Goal: Information Seeking & Learning: Learn about a topic

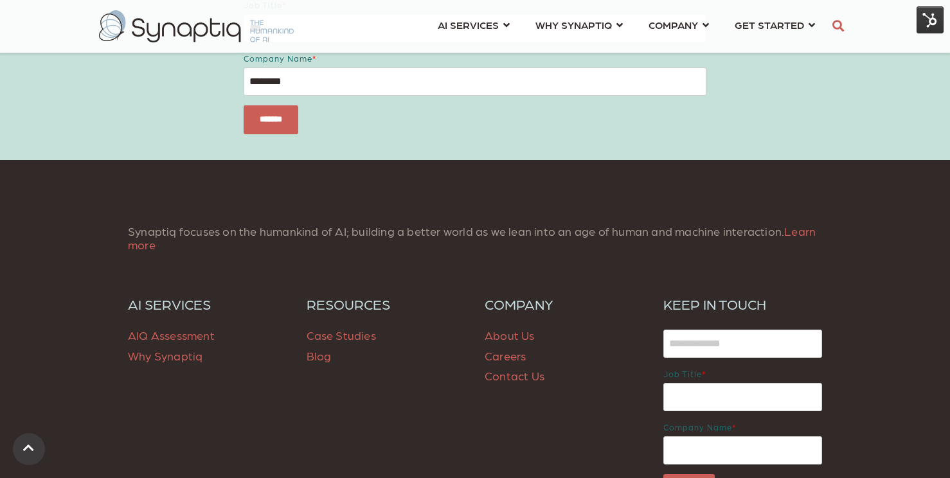
scroll to position [2015, 0]
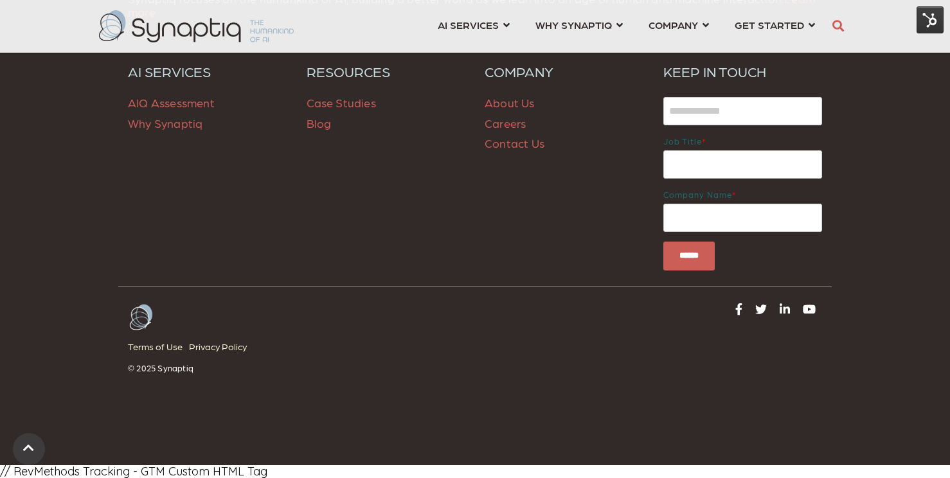
click at [320, 127] on span "Blog" at bounding box center [319, 122] width 25 height 13
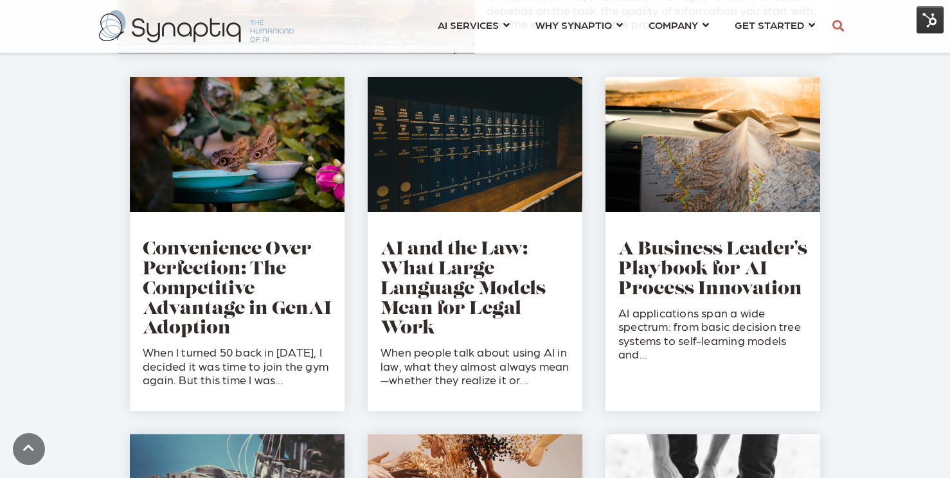
scroll to position [697, 0]
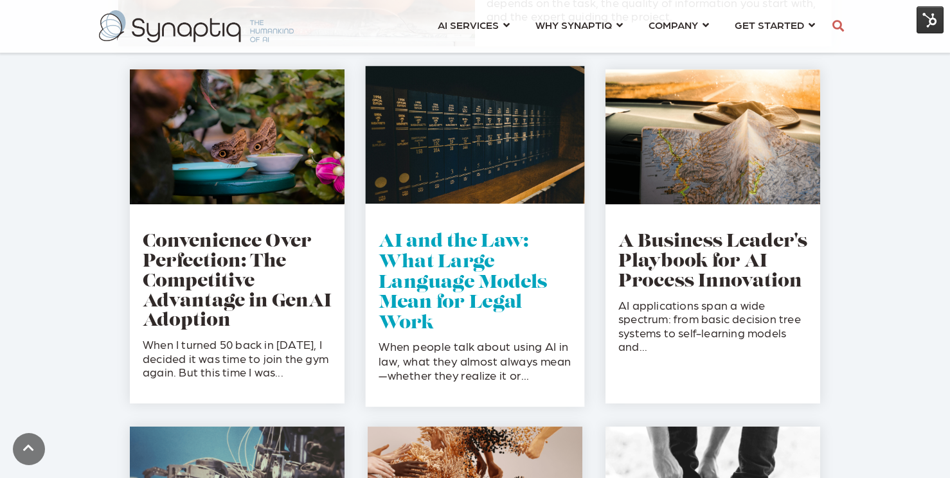
click at [463, 281] on link "AI and the Law: What Large Language Models Mean for Legal Work" at bounding box center [463, 282] width 168 height 99
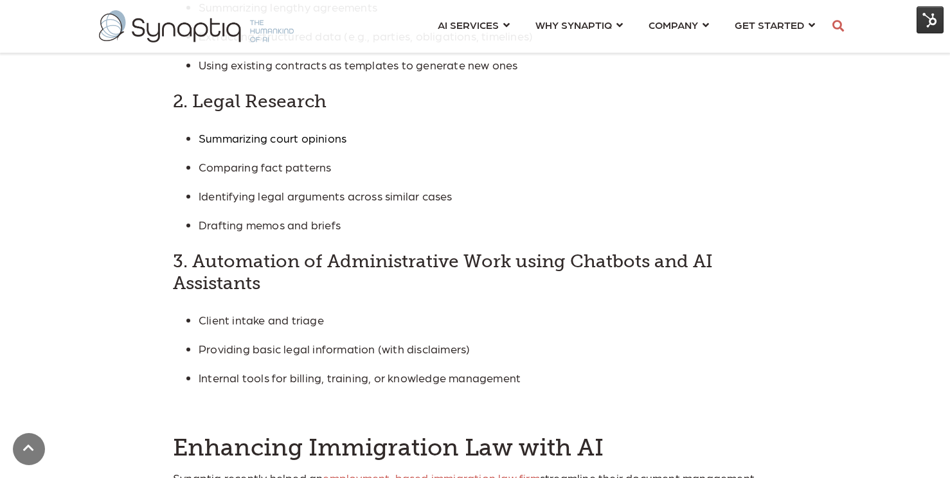
scroll to position [1658, 0]
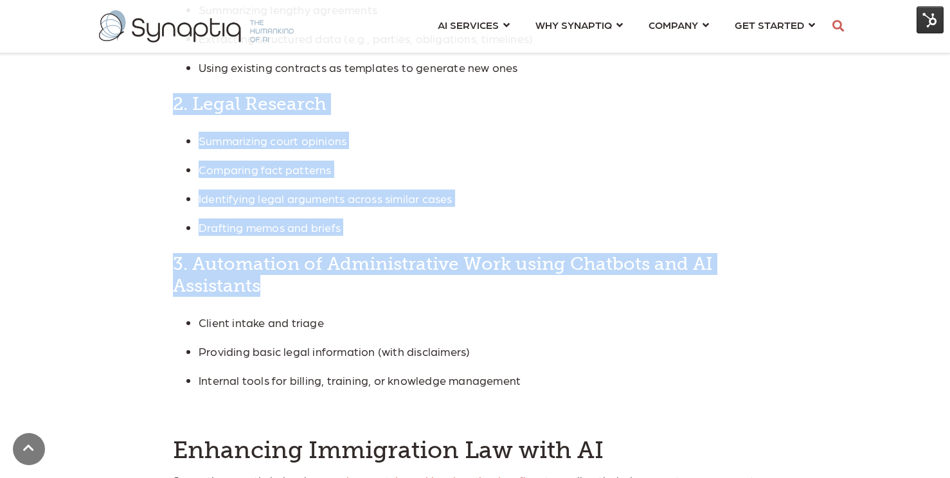
drag, startPoint x: 282, startPoint y: 286, endPoint x: 179, endPoint y: 77, distance: 232.8
click at [179, 77] on span "When people talk about using AI in law, what they almost always mean—whether th…" at bounding box center [475, 205] width 604 height 2048
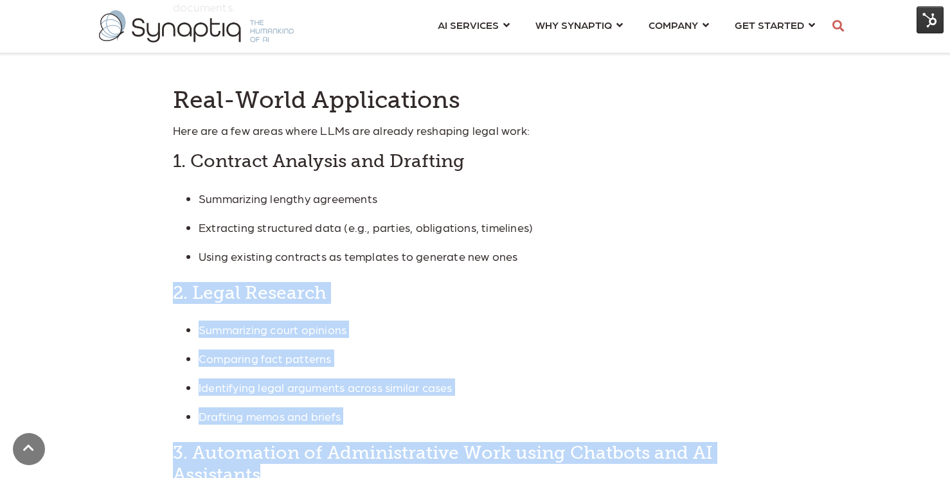
scroll to position [1458, 0]
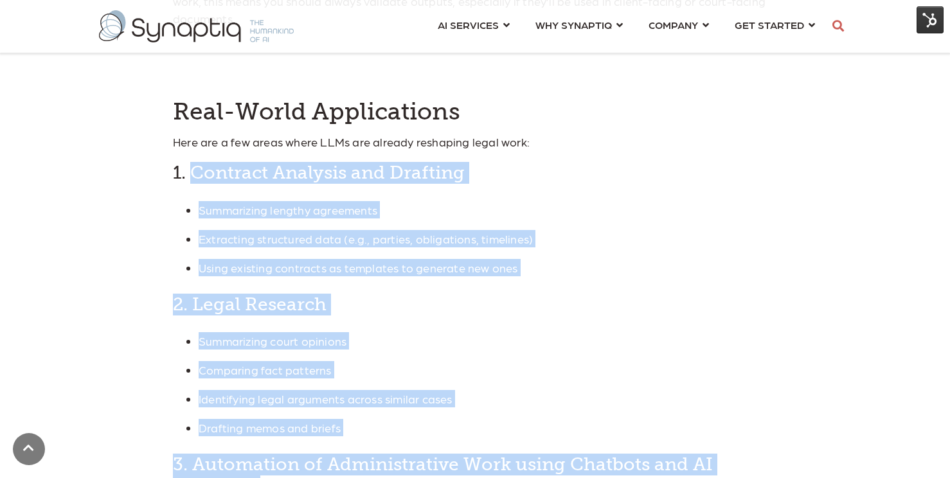
click at [195, 177] on h4 "1. Contract Analysis and Drafting" at bounding box center [475, 173] width 604 height 22
copy span "Contract Analysis and Drafting Summarizing lengthy agreements Extracting struct…"
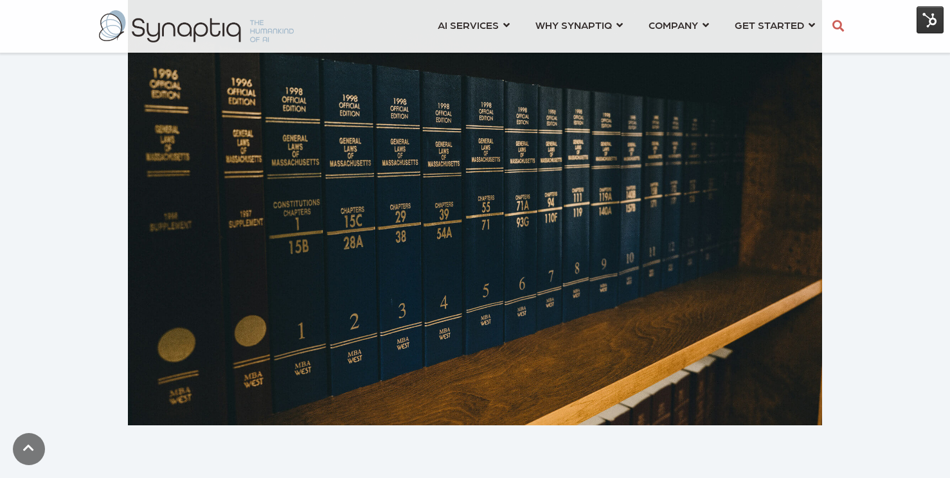
scroll to position [302, 0]
